Goal: Information Seeking & Learning: Find specific fact

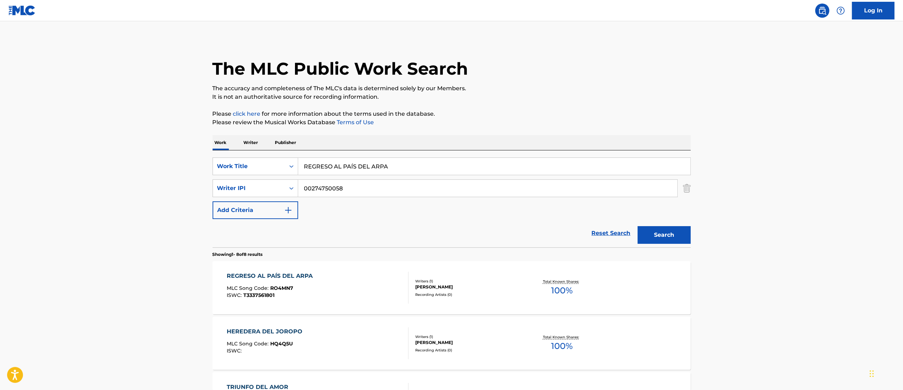
click at [459, 147] on div "Work Writer Publisher" at bounding box center [452, 142] width 478 height 15
click at [372, 171] on input "REGRESO AL PAÍS DEL ARPA" at bounding box center [494, 166] width 392 height 17
paste input "La Reina [PERSON_NAME]"
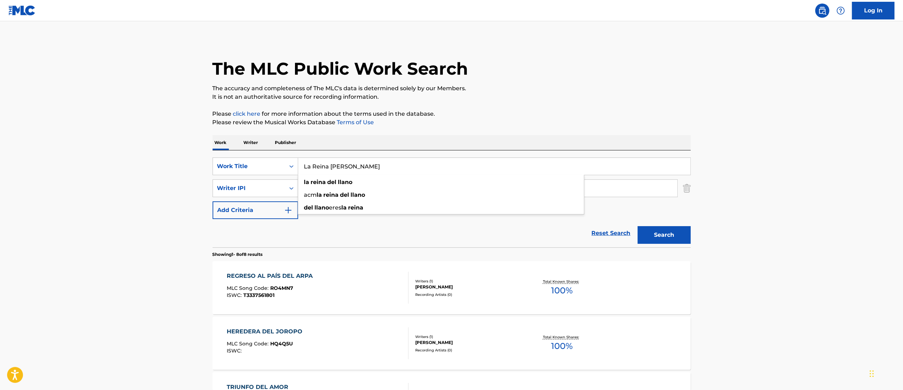
type input "La Reina [PERSON_NAME]"
click at [464, 126] on p "Please review the Musical Works Database Terms of Use" at bounding box center [452, 122] width 478 height 8
click at [378, 180] on input "00274750058" at bounding box center [487, 188] width 379 height 17
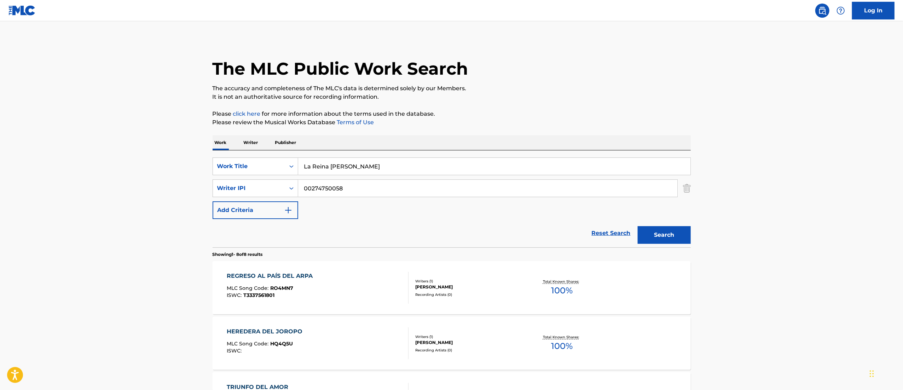
paste input "[PERSON_NAME]"
type input "[PERSON_NAME]"
click at [638, 226] on button "Search" at bounding box center [664, 235] width 53 height 18
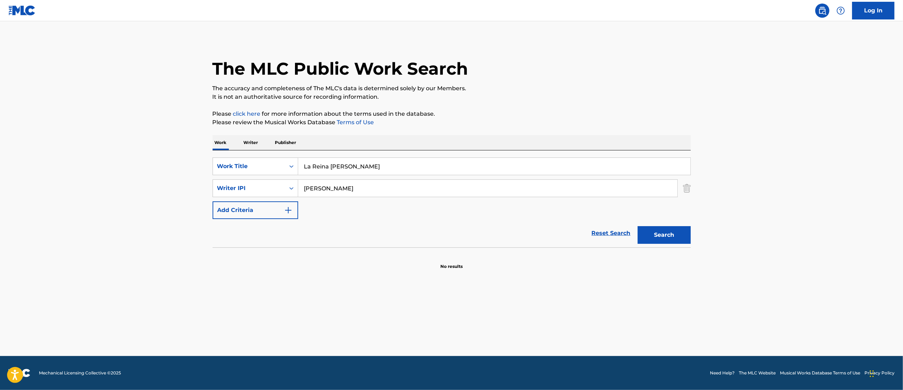
click at [638, 226] on button "Search" at bounding box center [664, 235] width 53 height 18
click at [360, 169] on input "La Reina [PERSON_NAME]" at bounding box center [494, 166] width 392 height 17
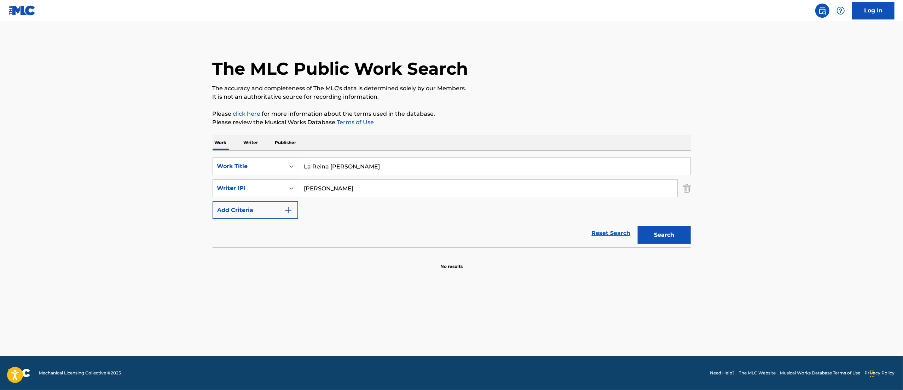
click at [360, 169] on input "La Reina [PERSON_NAME]" at bounding box center [494, 166] width 392 height 17
paste input "UN ÁNGEL"
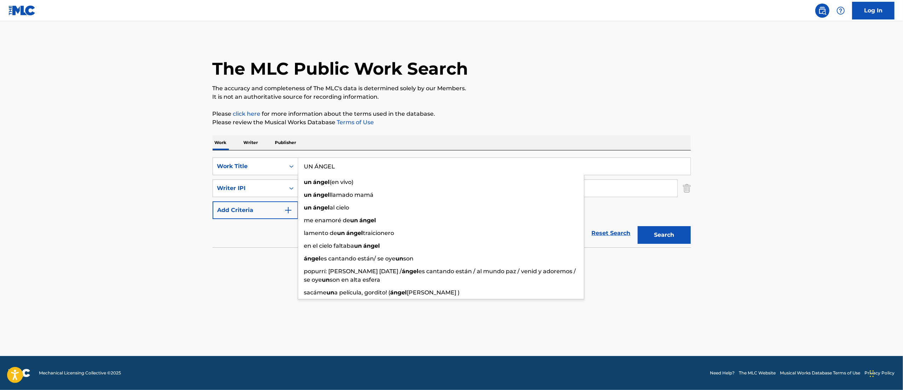
type input "UN ÁNGEL"
click at [638, 226] on button "Search" at bounding box center [664, 235] width 53 height 18
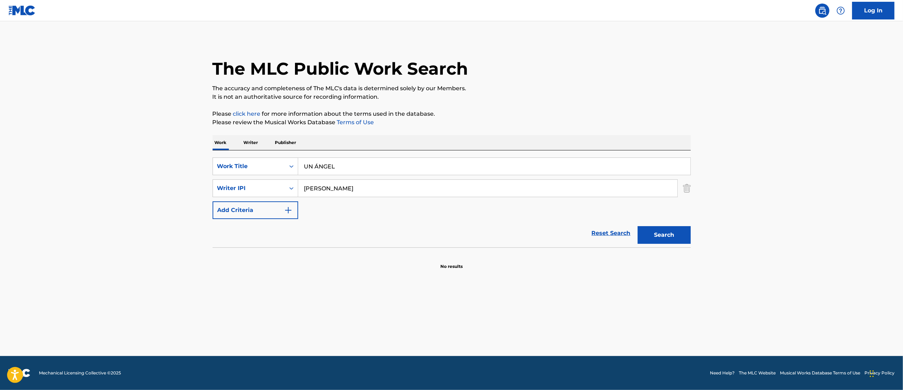
click at [638, 226] on button "Search" at bounding box center [664, 235] width 53 height 18
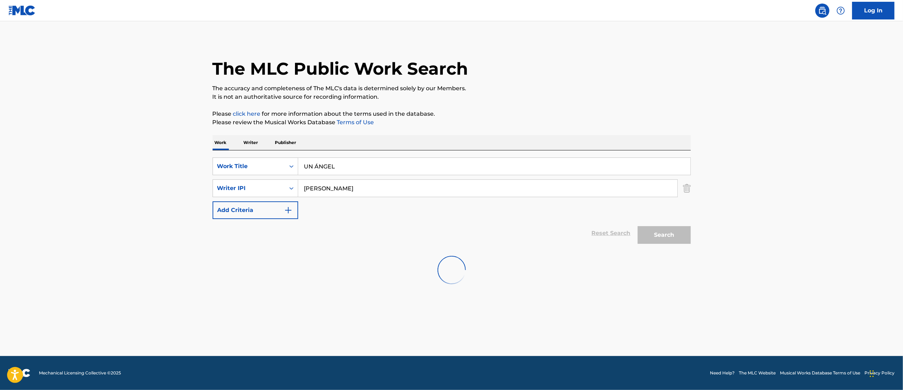
click at [638, 226] on button "Search" at bounding box center [664, 235] width 53 height 18
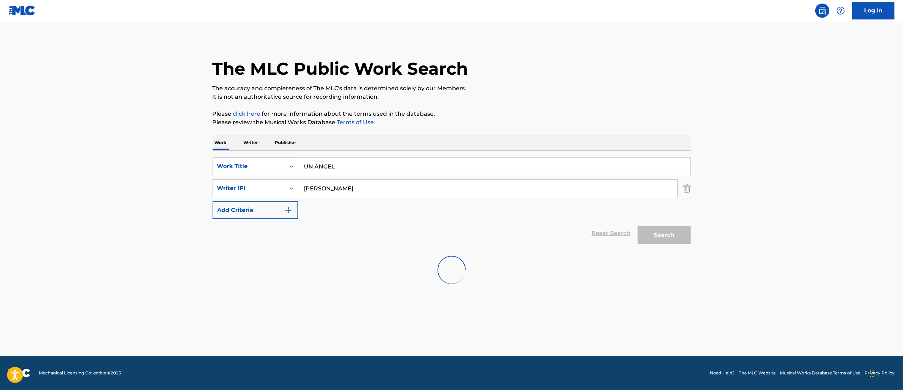
click at [638, 226] on button "Search" at bounding box center [664, 235] width 53 height 18
click at [301, 381] on footer "Mechanical Licensing Collective © 2025 Need Help? The MLC Website Musical Works…" at bounding box center [451, 373] width 903 height 34
